Goal: Task Accomplishment & Management: Complete application form

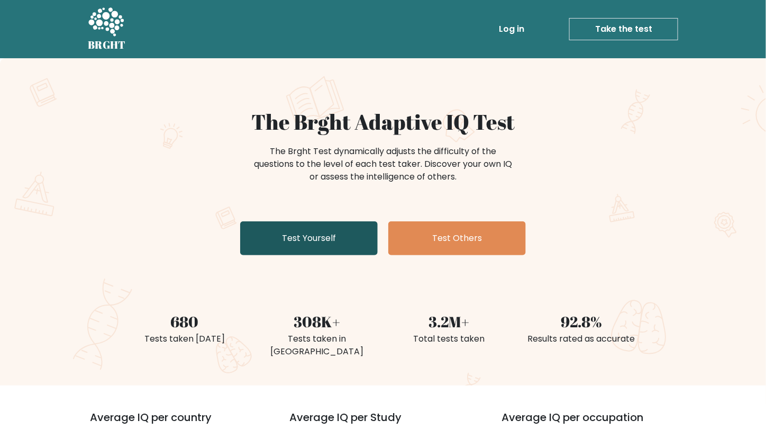
click at [327, 223] on link "Test Yourself" at bounding box center [309, 238] width 138 height 34
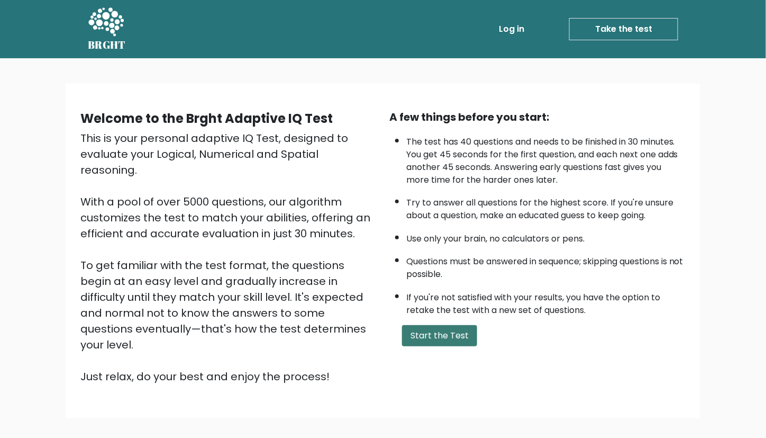
click at [433, 331] on button "Start the Test" at bounding box center [439, 335] width 75 height 21
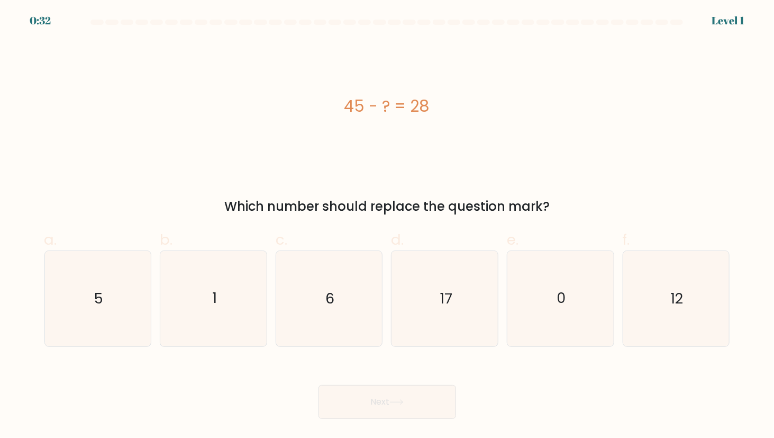
click at [392, 139] on div "45 - ? = 28" at bounding box center [387, 105] width 686 height 131
click at [442, 310] on icon "17" at bounding box center [444, 298] width 95 height 95
click at [388, 226] on input "d. 17" at bounding box center [387, 222] width 1 height 7
radio input "true"
click at [405, 396] on button "Next" at bounding box center [388, 402] width 138 height 34
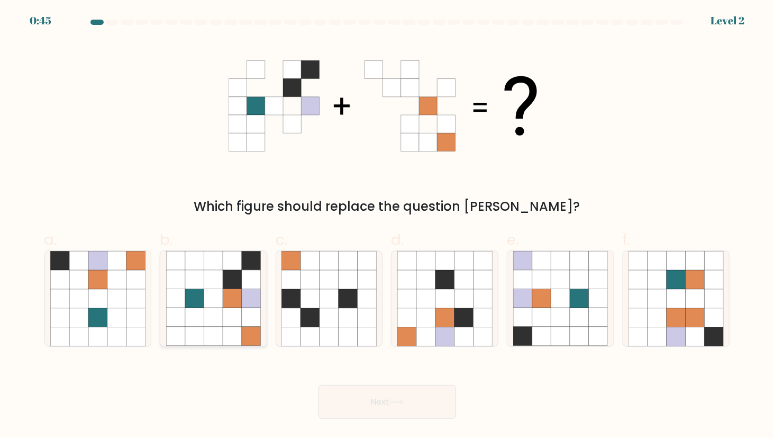
click at [213, 303] on icon at bounding box center [213, 298] width 19 height 19
click at [387, 226] on input "b." at bounding box center [387, 222] width 1 height 7
radio input "true"
click at [377, 391] on button "Next" at bounding box center [388, 402] width 138 height 34
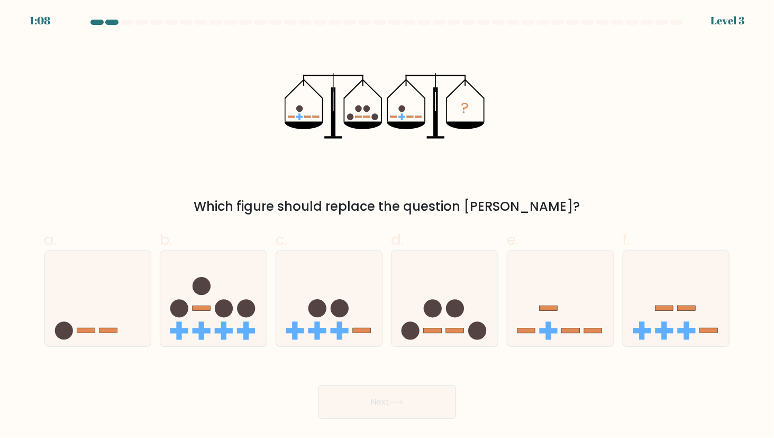
click at [445, 124] on icon "?" at bounding box center [387, 105] width 205 height 131
click at [465, 174] on div "? Which figure should replace the question mark?" at bounding box center [387, 128] width 699 height 176
click at [443, 306] on icon at bounding box center [445, 299] width 106 height 88
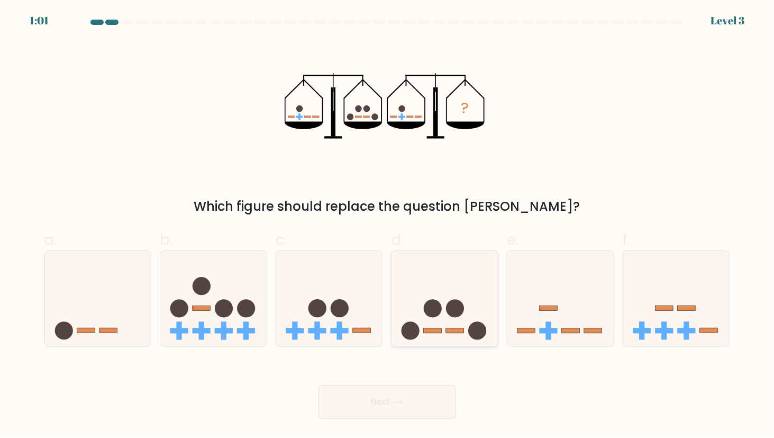
click at [388, 226] on input "d." at bounding box center [387, 222] width 1 height 7
radio input "true"
click at [722, 157] on div "? Which figure should replace the question mark?" at bounding box center [387, 128] width 699 height 176
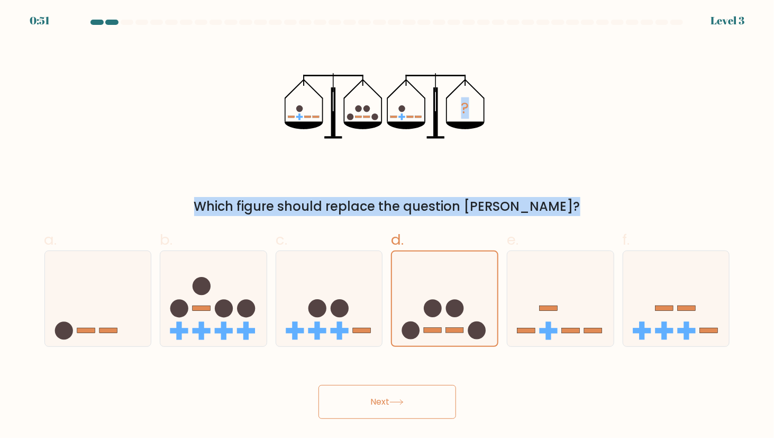
drag, startPoint x: 722, startPoint y: 157, endPoint x: 611, endPoint y: 190, distance: 116.0
click at [611, 190] on div "? Which figure should replace the question mark?" at bounding box center [387, 128] width 699 height 176
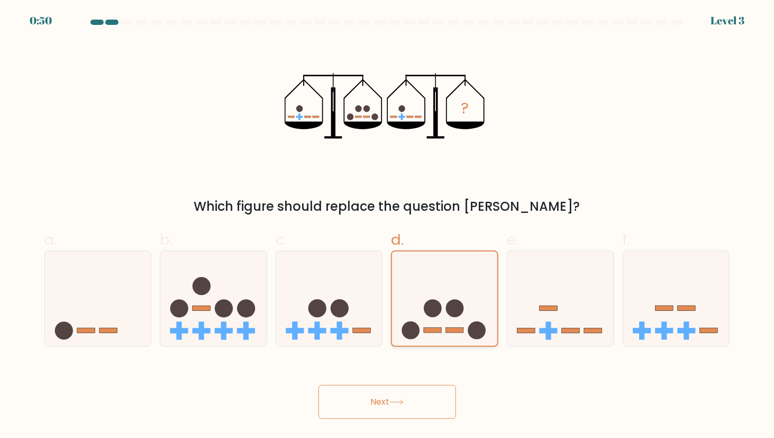
click at [473, 276] on icon at bounding box center [444, 298] width 105 height 87
click at [388, 226] on input "d." at bounding box center [387, 222] width 1 height 7
click at [393, 397] on button "Next" at bounding box center [388, 402] width 138 height 34
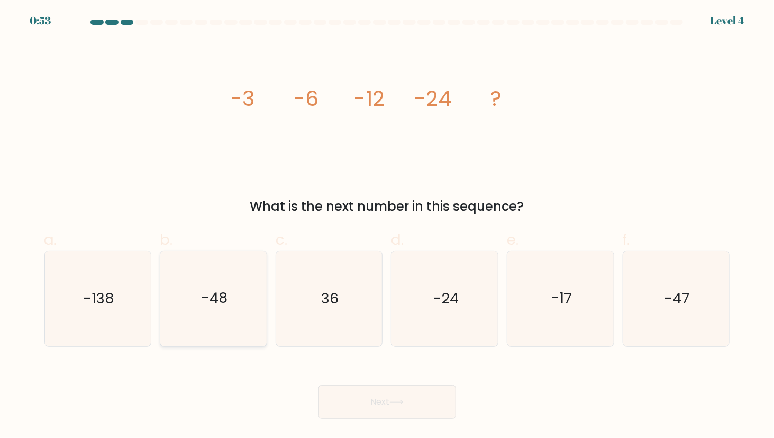
click at [247, 282] on icon "-48" at bounding box center [213, 298] width 95 height 95
click at [387, 226] on input "b. -48" at bounding box center [387, 222] width 1 height 7
radio input "true"
click at [339, 395] on button "Next" at bounding box center [388, 402] width 138 height 34
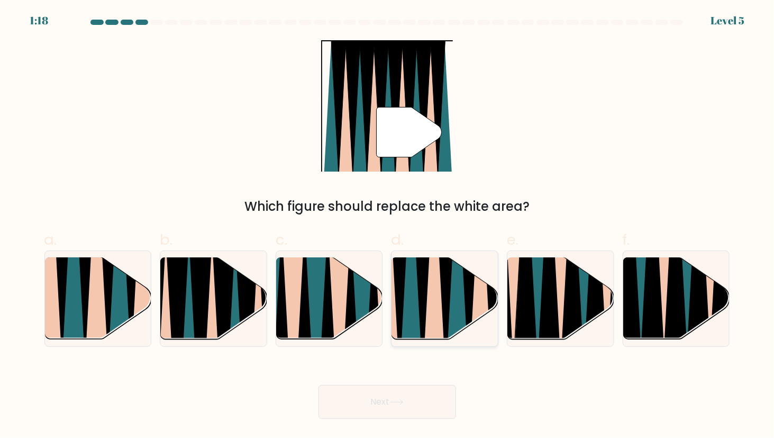
click at [424, 316] on icon at bounding box center [423, 256] width 24 height 213
click at [388, 226] on input "d." at bounding box center [387, 222] width 1 height 7
radio input "true"
click at [357, 391] on button "Next" at bounding box center [388, 402] width 138 height 34
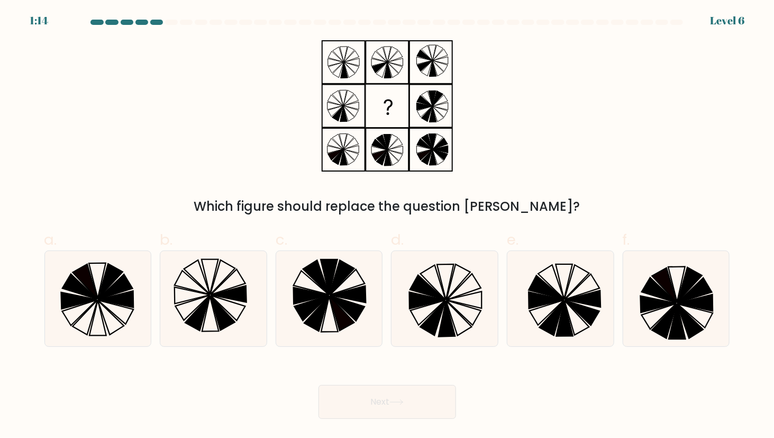
click at [359, 392] on button "Next" at bounding box center [388, 402] width 138 height 34
click at [457, 289] on icon at bounding box center [464, 287] width 34 height 26
click at [388, 226] on input "d." at bounding box center [387, 222] width 1 height 7
radio input "true"
click at [408, 401] on button "Next" at bounding box center [388, 402] width 138 height 34
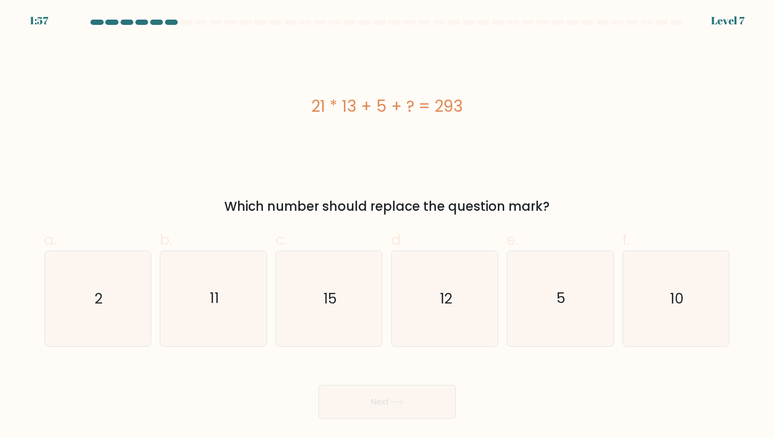
drag, startPoint x: 361, startPoint y: 132, endPoint x: 461, endPoint y: 119, distance: 101.4
click at [461, 119] on div "21 * 13 + 5 + ? = 293" at bounding box center [387, 105] width 686 height 131
click at [485, 149] on div "21 * 13 + 5 + ? = 293" at bounding box center [387, 105] width 686 height 131
click at [311, 306] on icon "15" at bounding box center [329, 298] width 95 height 95
click at [387, 226] on input "c. 15" at bounding box center [387, 222] width 1 height 7
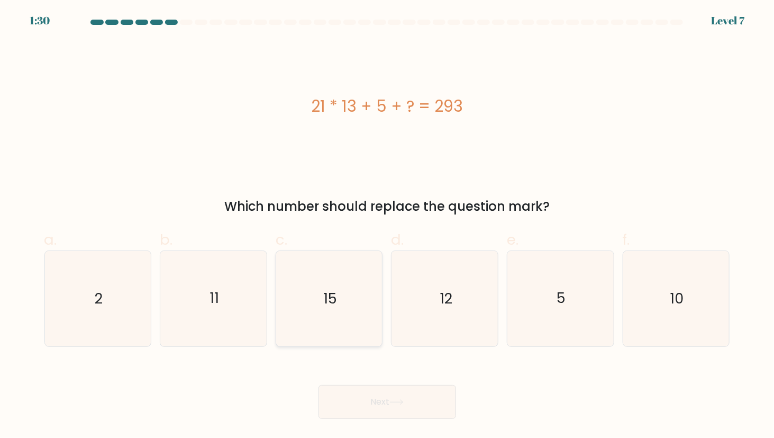
radio input "true"
click at [391, 391] on button "Next" at bounding box center [388, 402] width 138 height 34
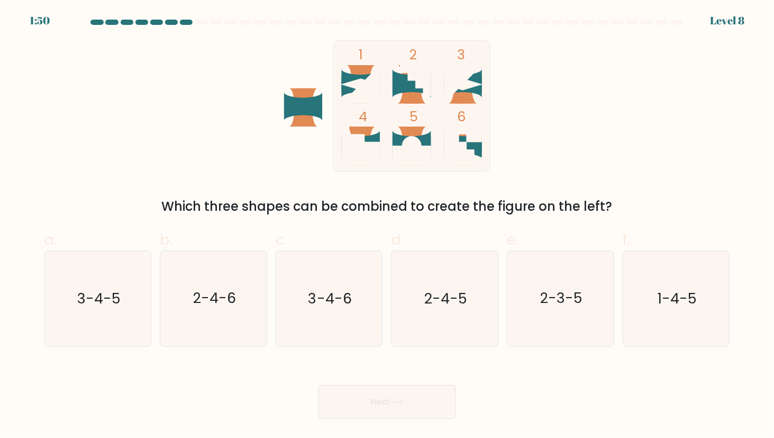
click at [470, 155] on icon at bounding box center [462, 145] width 39 height 39
click at [521, 380] on div "Next" at bounding box center [387, 388] width 699 height 59
click at [220, 295] on text "2-4-6" at bounding box center [214, 298] width 43 height 20
click at [387, 226] on input "b. 2-4-6" at bounding box center [387, 222] width 1 height 7
radio input "true"
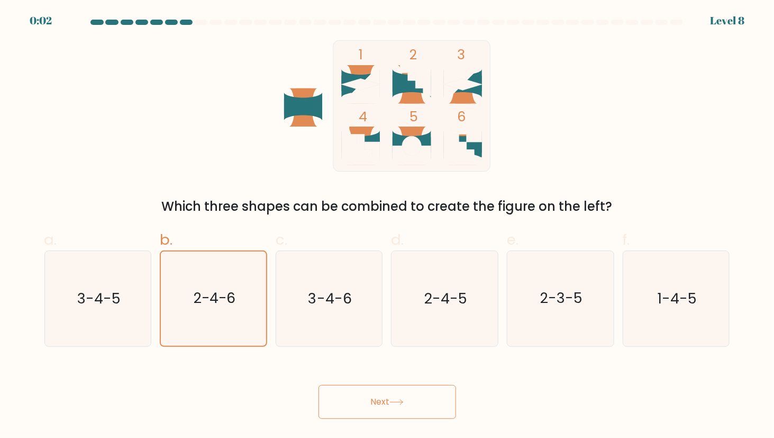
click at [388, 395] on button "Next" at bounding box center [388, 402] width 138 height 34
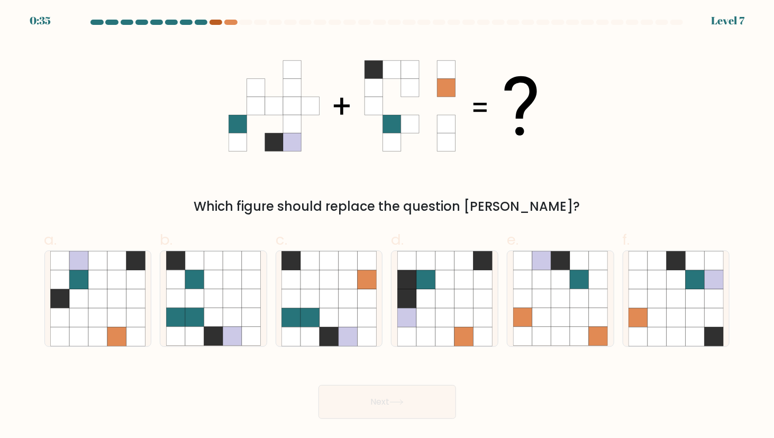
click at [214, 20] on div at bounding box center [216, 22] width 13 height 5
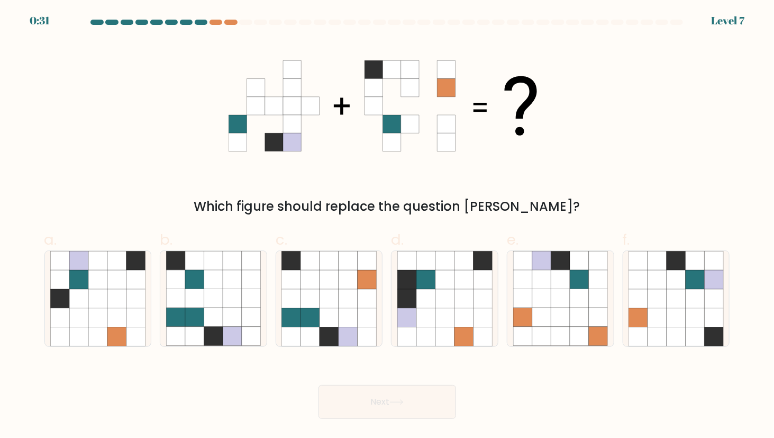
drag, startPoint x: 214, startPoint y: 20, endPoint x: 160, endPoint y: -40, distance: 80.6
click at [160, 0] on html "0:31 Level 7" at bounding box center [387, 219] width 774 height 438
